Goal: Task Accomplishment & Management: Manage account settings

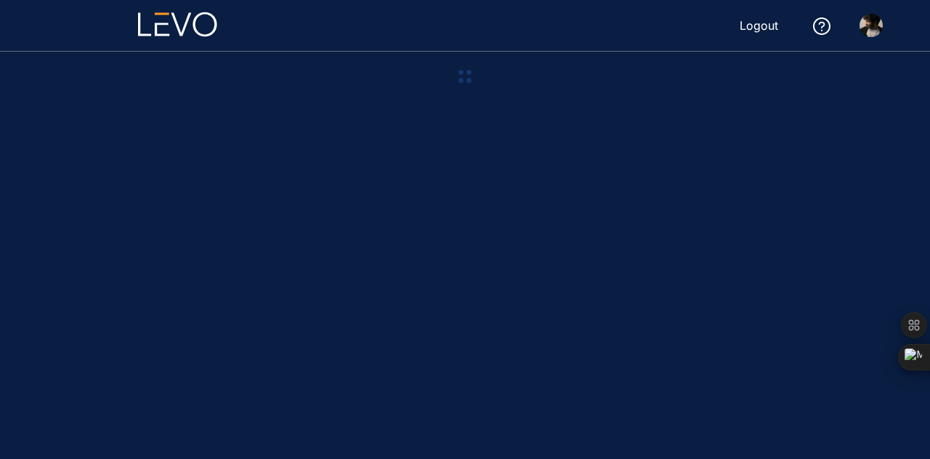
click at [868, 31] on img at bounding box center [871, 25] width 23 height 23
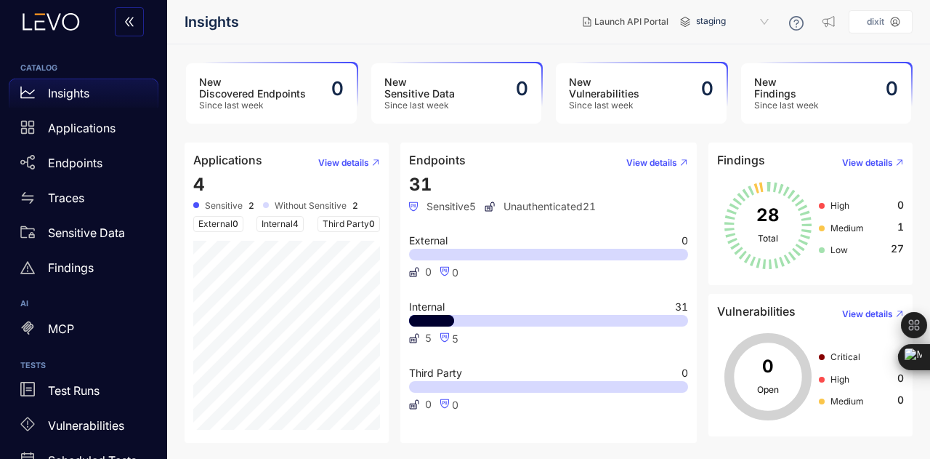
click at [885, 25] on p "dixit" at bounding box center [875, 22] width 17 height 10
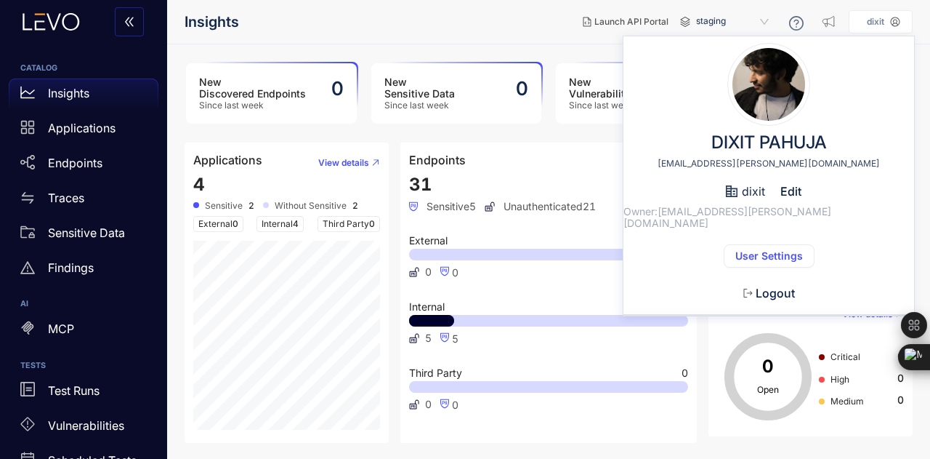
drag, startPoint x: 784, startPoint y: 257, endPoint x: 776, endPoint y: 249, distance: 11.8
click at [776, 249] on div "DIXIT PAHUJA dixit0216.be20@chitkara.edu.in dixit Edit Owner: dixit0216.be20@ch…" at bounding box center [769, 182] width 291 height 268
click at [776, 250] on span "User Settings" at bounding box center [770, 256] width 68 height 12
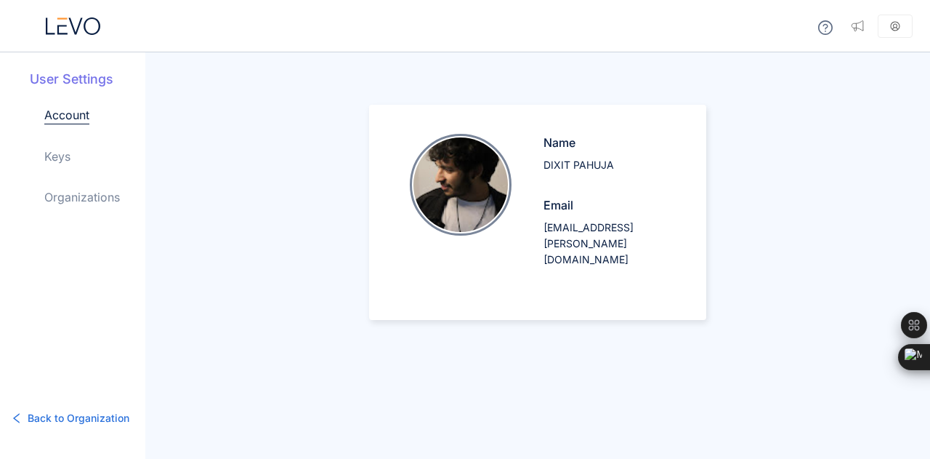
click at [59, 161] on link "Keys" at bounding box center [57, 156] width 26 height 17
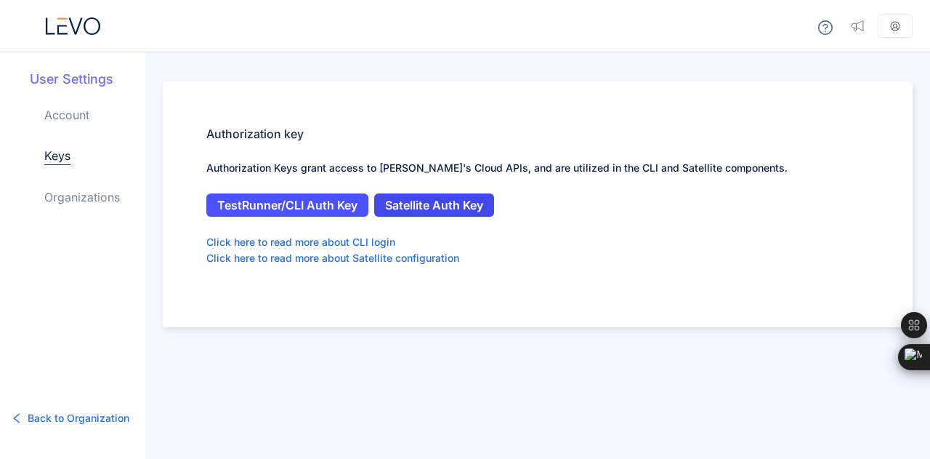
click at [407, 210] on span "Satellite Auth Key" at bounding box center [434, 204] width 98 height 13
click at [894, 25] on icon at bounding box center [895, 26] width 10 height 10
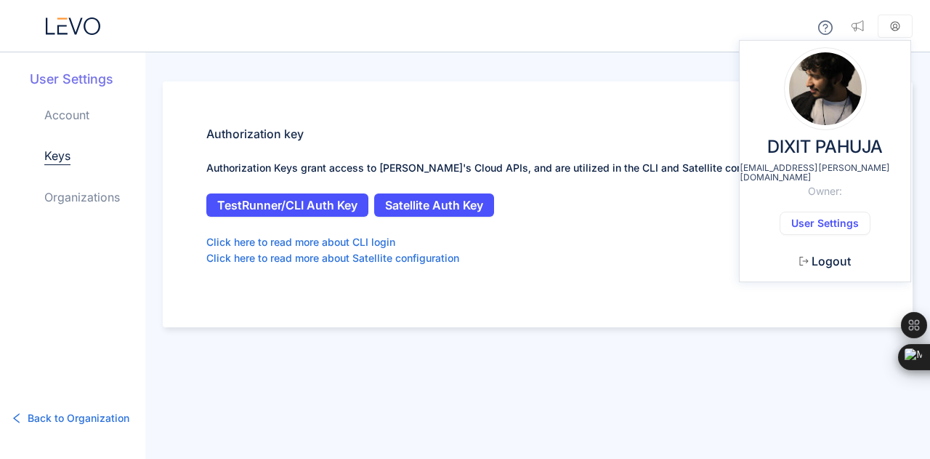
drag, startPoint x: 824, startPoint y: 206, endPoint x: 96, endPoint y: 210, distance: 728.4
click at [96, 210] on div "User Settings Account Keys Organizations Back to Organization DIXIT PAHUJA dixi…" at bounding box center [465, 229] width 930 height 459
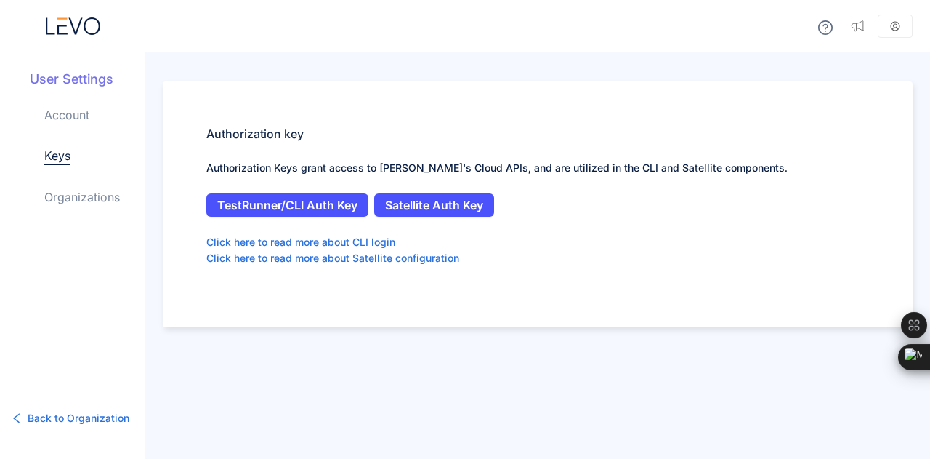
click at [96, 210] on div "Account Keys Organizations" at bounding box center [94, 167] width 101 height 123
click at [86, 198] on link "Organizations" at bounding box center [82, 196] width 76 height 17
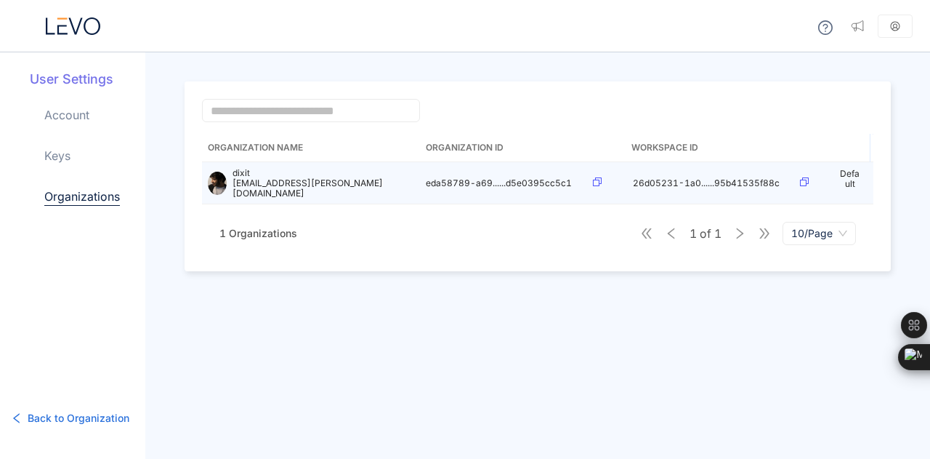
click at [597, 175] on td at bounding box center [607, 183] width 40 height 42
click at [599, 182] on icon at bounding box center [597, 181] width 9 height 9
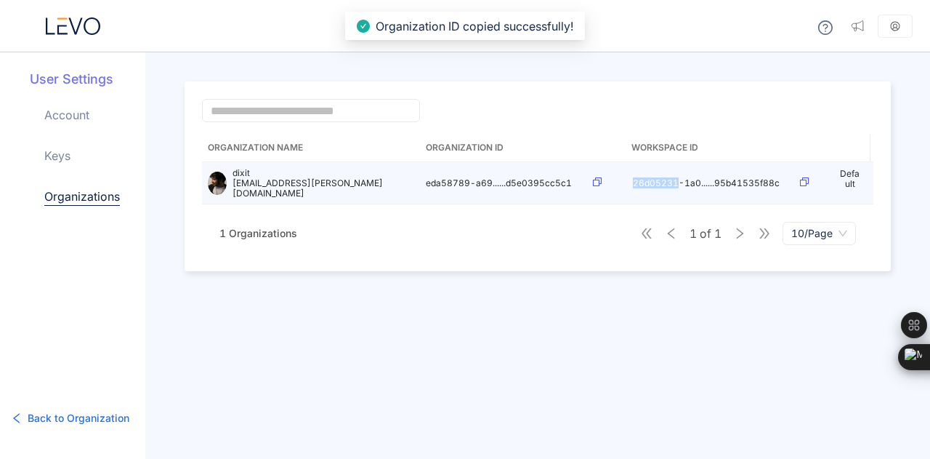
click at [599, 182] on icon at bounding box center [597, 181] width 9 height 9
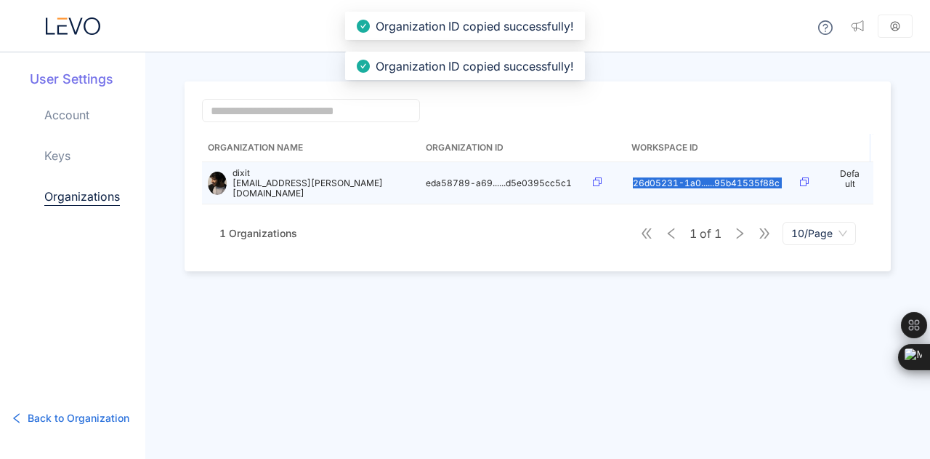
click at [599, 182] on icon at bounding box center [597, 181] width 9 height 9
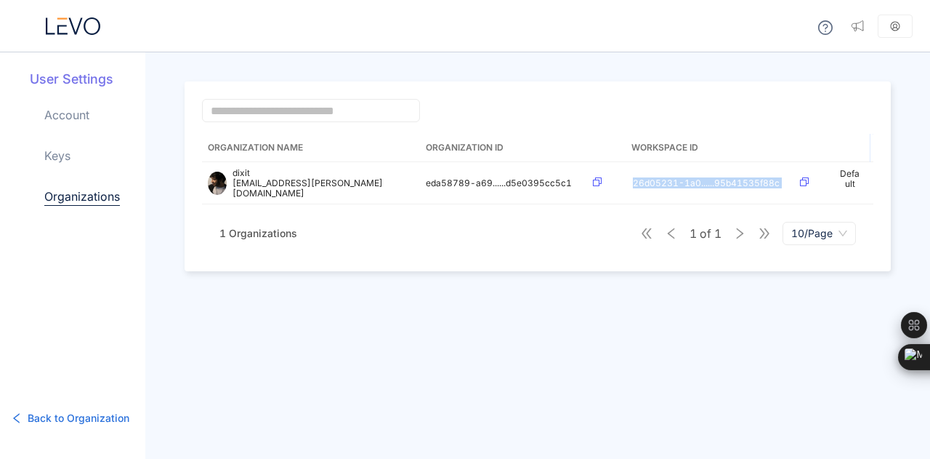
click at [67, 152] on link "Keys" at bounding box center [57, 155] width 26 height 17
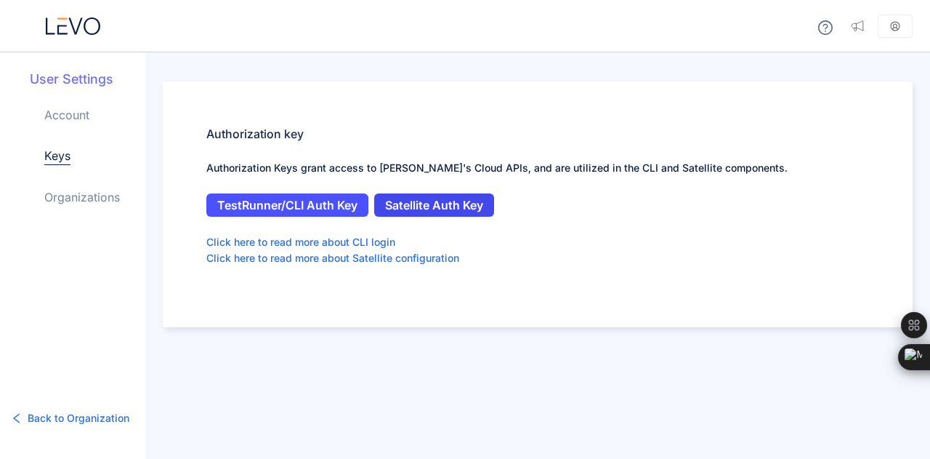
click at [391, 209] on span "Satellite Auth Key" at bounding box center [434, 204] width 98 height 13
click at [79, 198] on link "Organizations" at bounding box center [82, 196] width 76 height 17
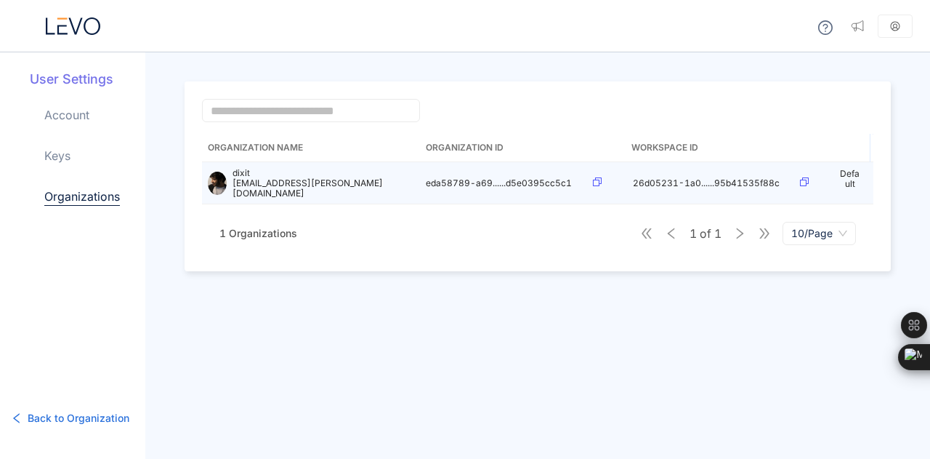
click at [603, 181] on div at bounding box center [607, 182] width 28 height 11
click at [596, 181] on icon at bounding box center [597, 181] width 9 height 9
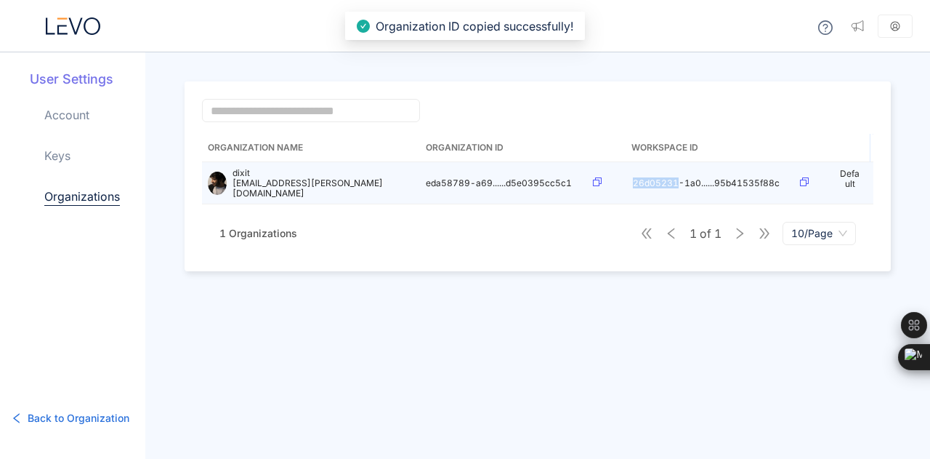
click at [596, 181] on icon at bounding box center [597, 181] width 9 height 9
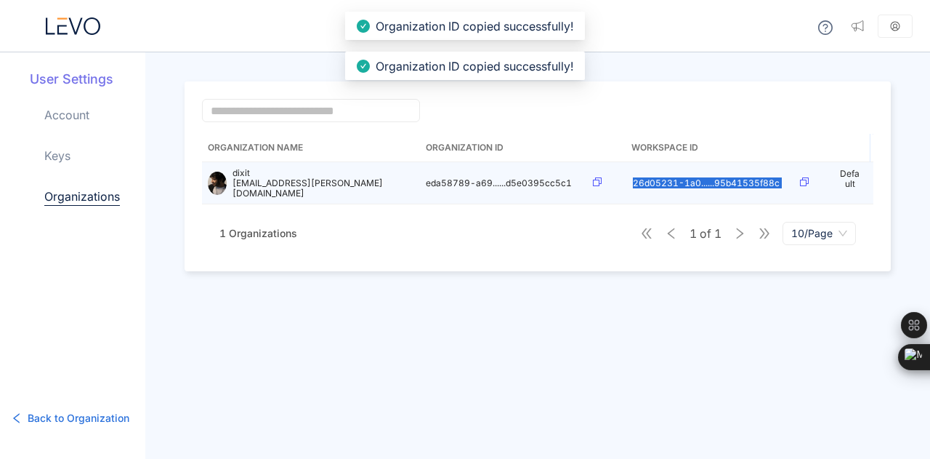
click at [596, 181] on icon at bounding box center [597, 181] width 9 height 9
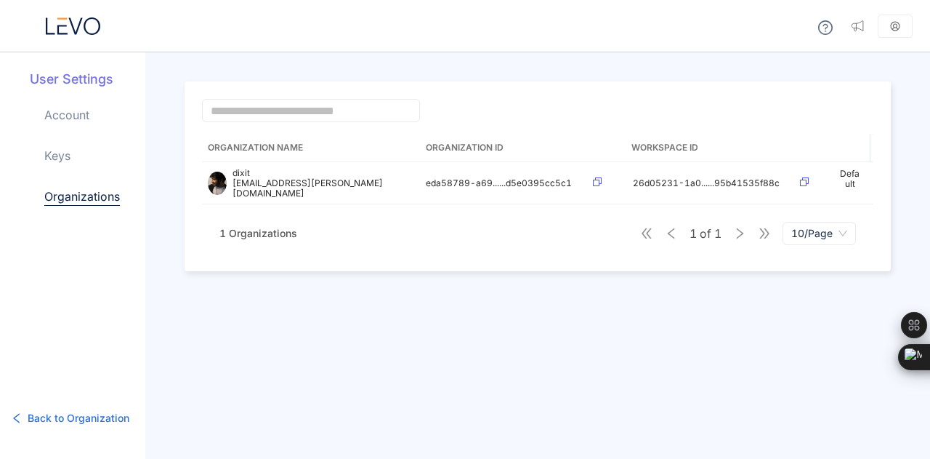
click at [312, 321] on div "Organization Name Organization ID Workspace ID dixit dixit0216.be20@chitkara.ed…" at bounding box center [537, 255] width 785 height 406
click at [640, 307] on div "Organization Name Organization ID Workspace ID dixit dixit0216.be20@chitkara.ed…" at bounding box center [537, 255] width 785 height 406
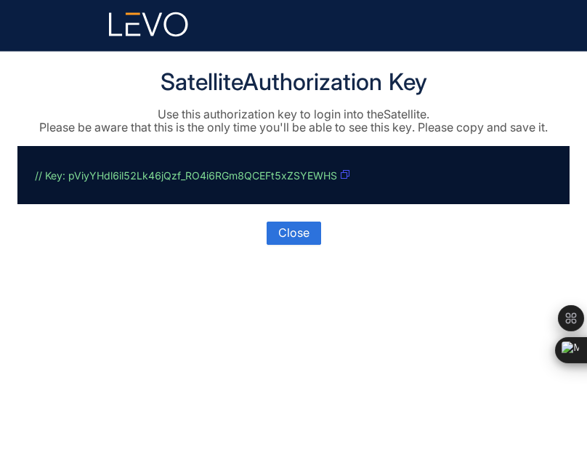
click at [350, 169] on button "button" at bounding box center [345, 175] width 10 height 23
click at [353, 176] on icon "button" at bounding box center [351, 174] width 9 height 9
